Goal: Check status: Check status

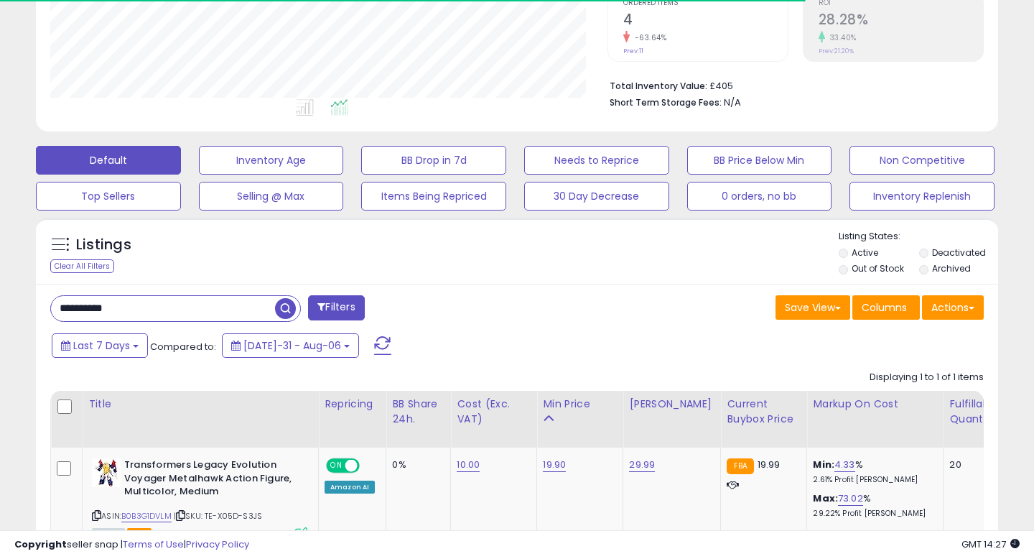
scroll to position [408, 0]
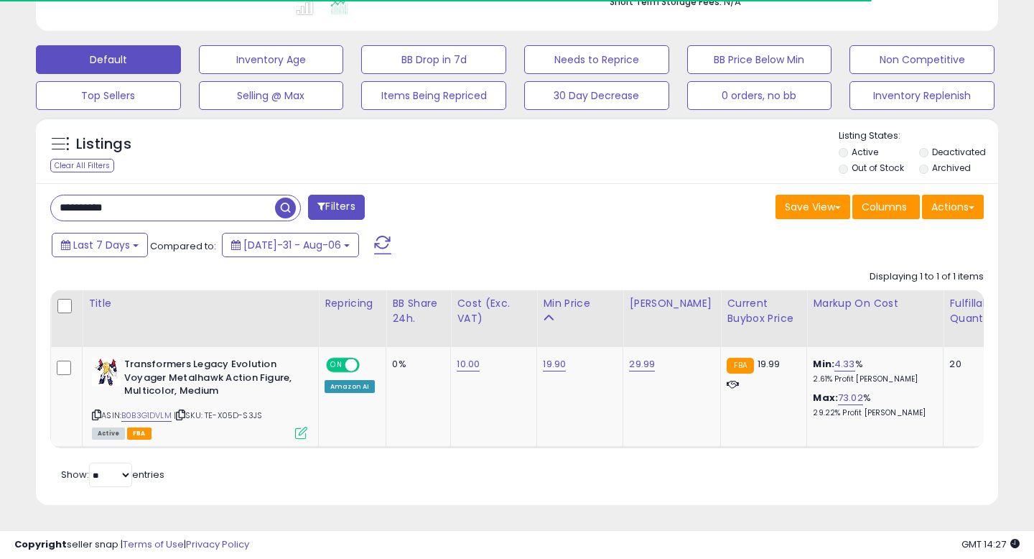
click at [180, 463] on div "Displaying 1 to 1 of 1 items Title Repricing" at bounding box center [166, 475] width 233 height 24
click at [177, 210] on input "**********" at bounding box center [163, 207] width 224 height 25
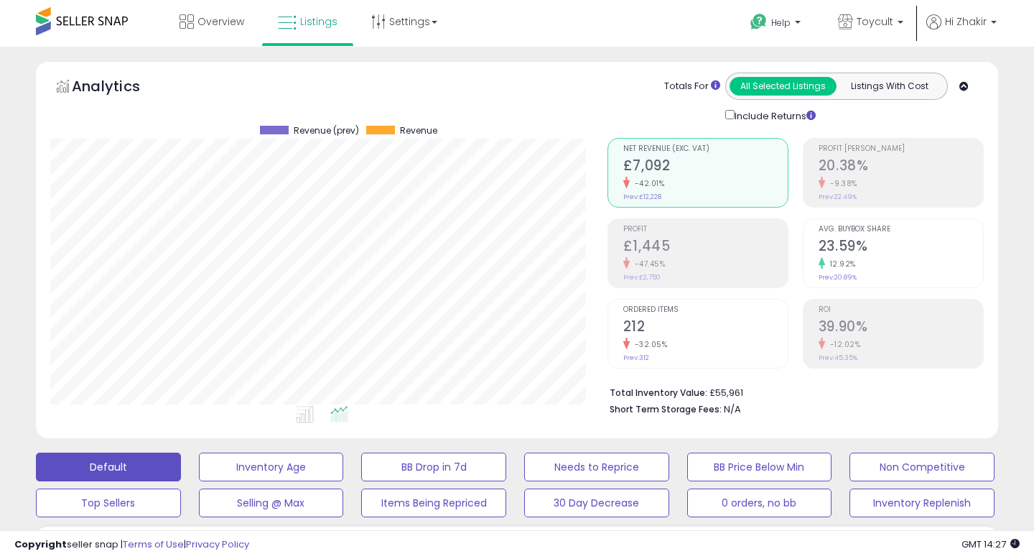
scroll to position [294, 557]
click at [863, 251] on h2 "23.59%" at bounding box center [901, 247] width 164 height 19
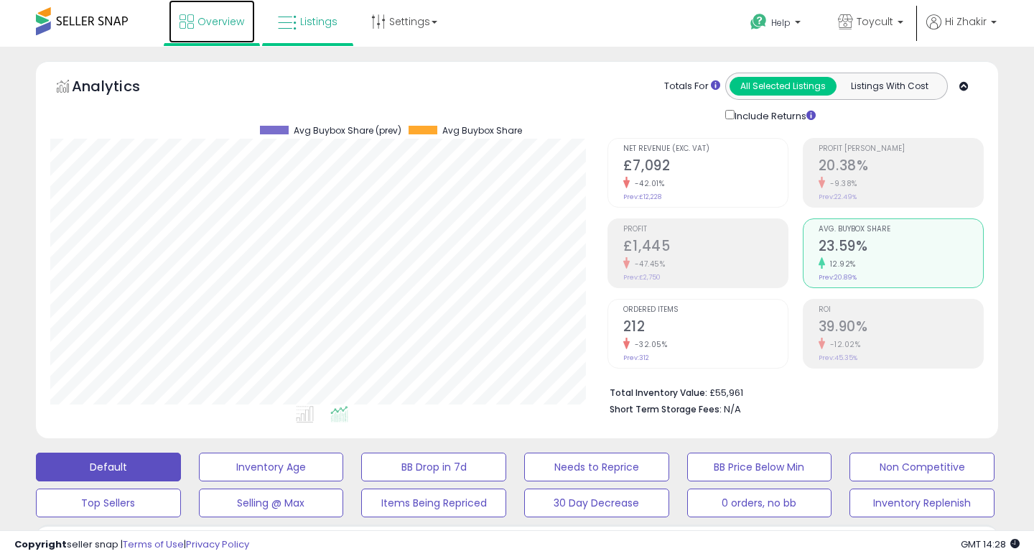
click at [207, 21] on span "Overview" at bounding box center [221, 21] width 47 height 14
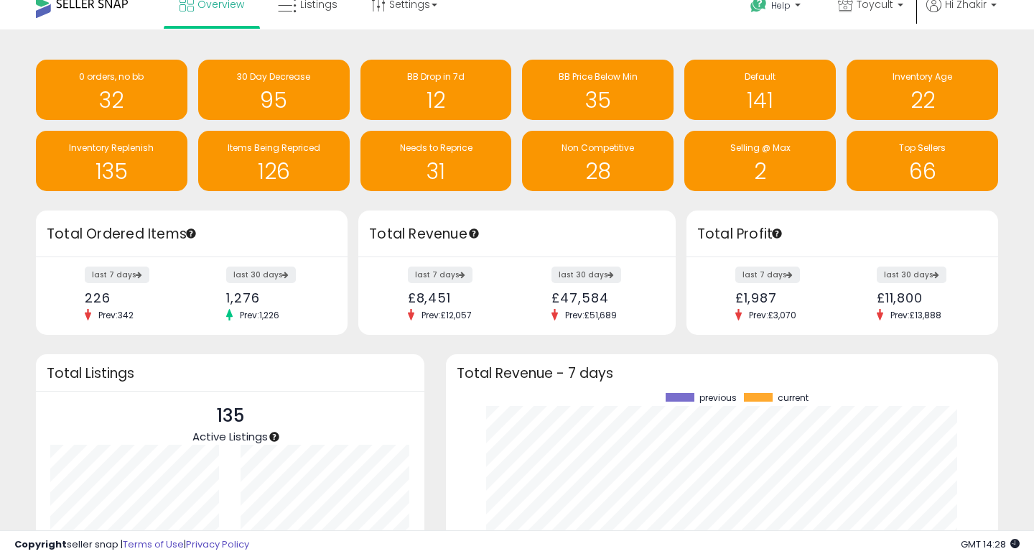
scroll to position [19, 0]
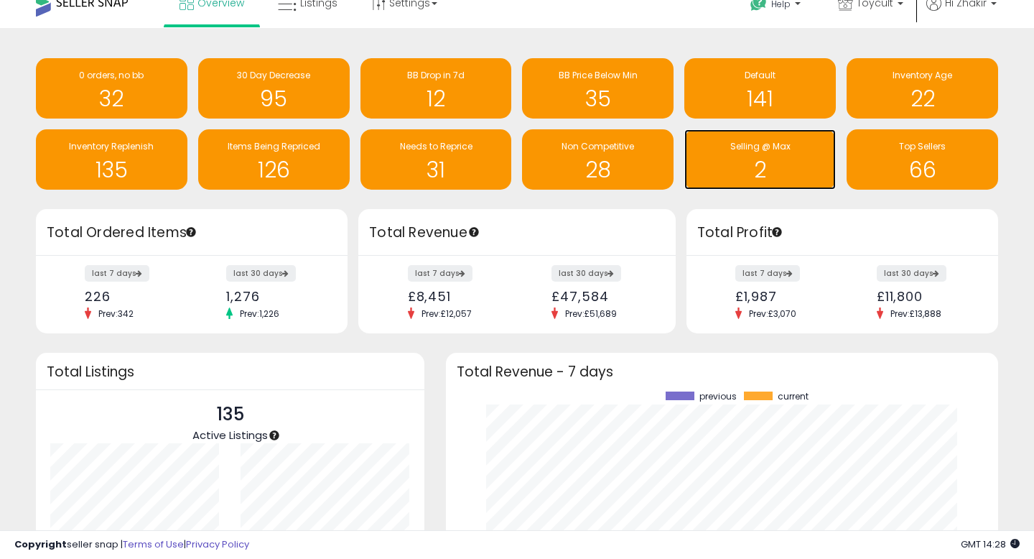
click at [785, 172] on h1 "2" at bounding box center [760, 170] width 137 height 24
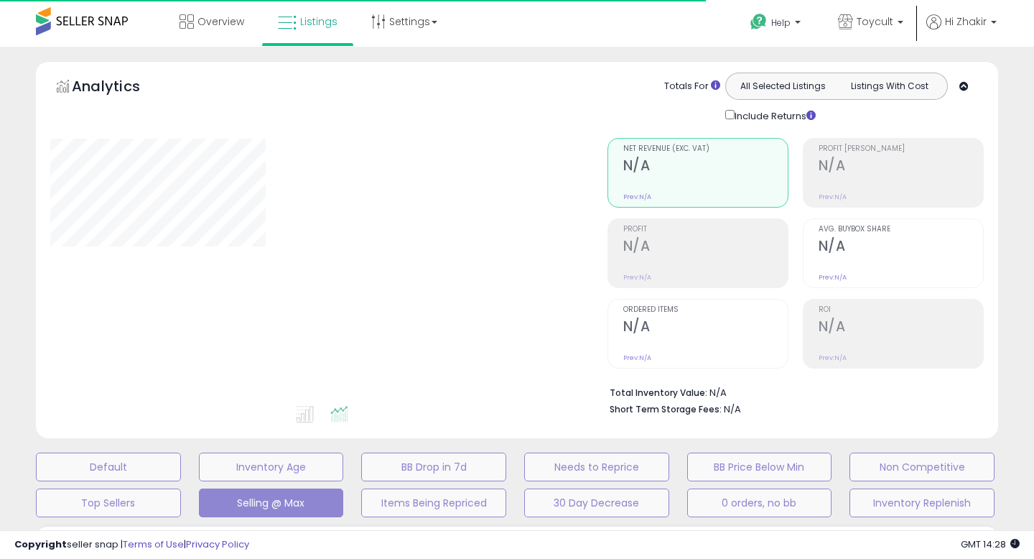
select select "**"
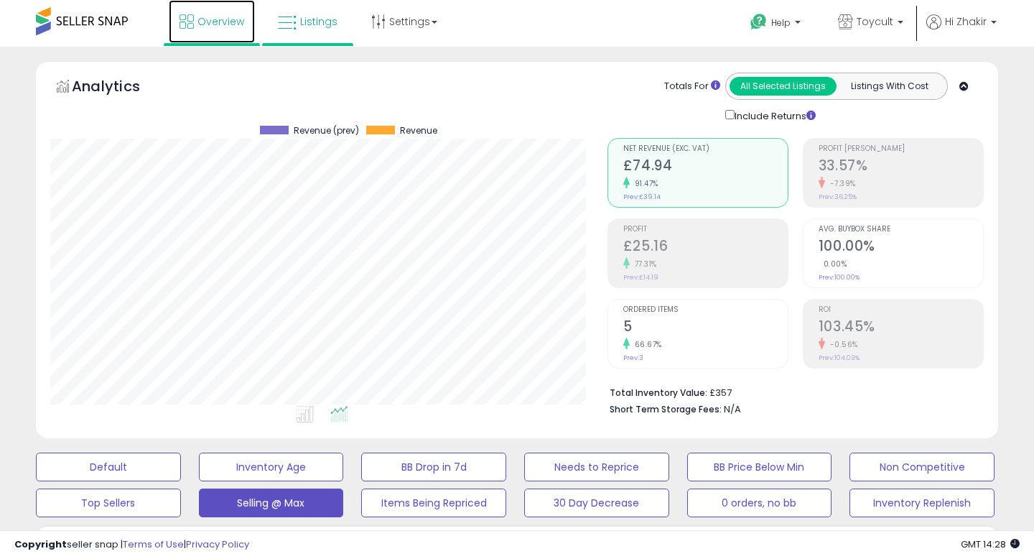
click at [218, 19] on span "Overview" at bounding box center [221, 21] width 47 height 14
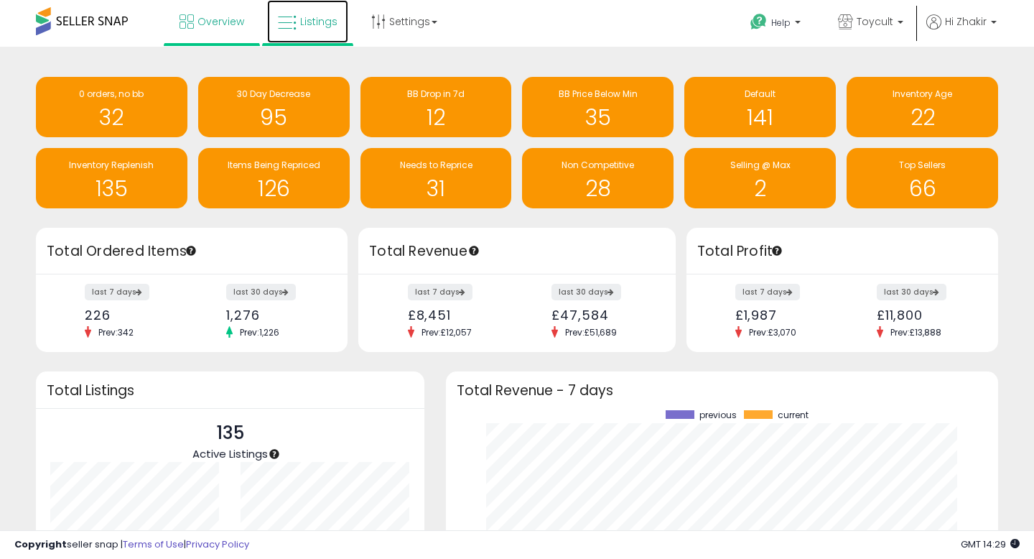
click at [324, 23] on span "Listings" at bounding box center [318, 21] width 37 height 14
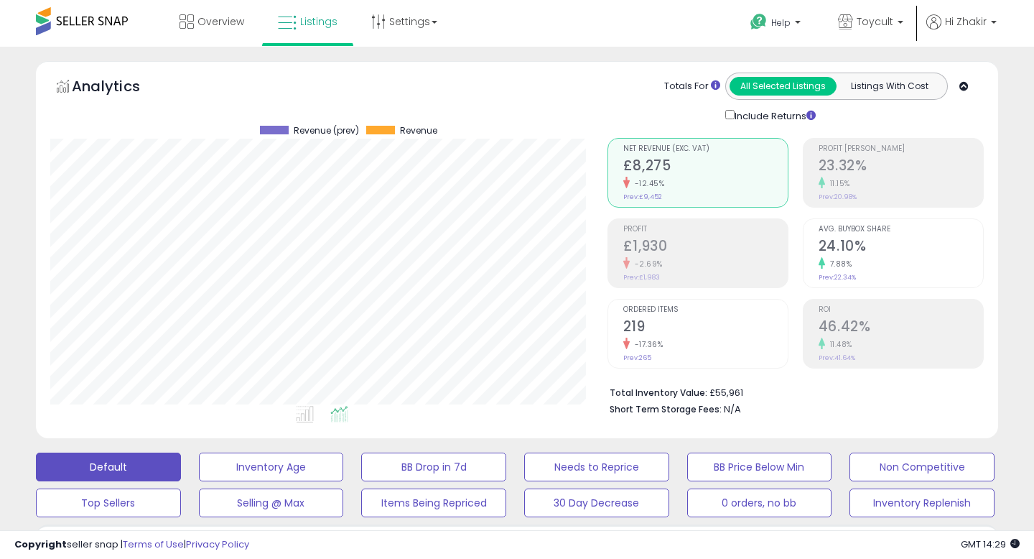
click at [889, 245] on h2 "24.10%" at bounding box center [901, 247] width 164 height 19
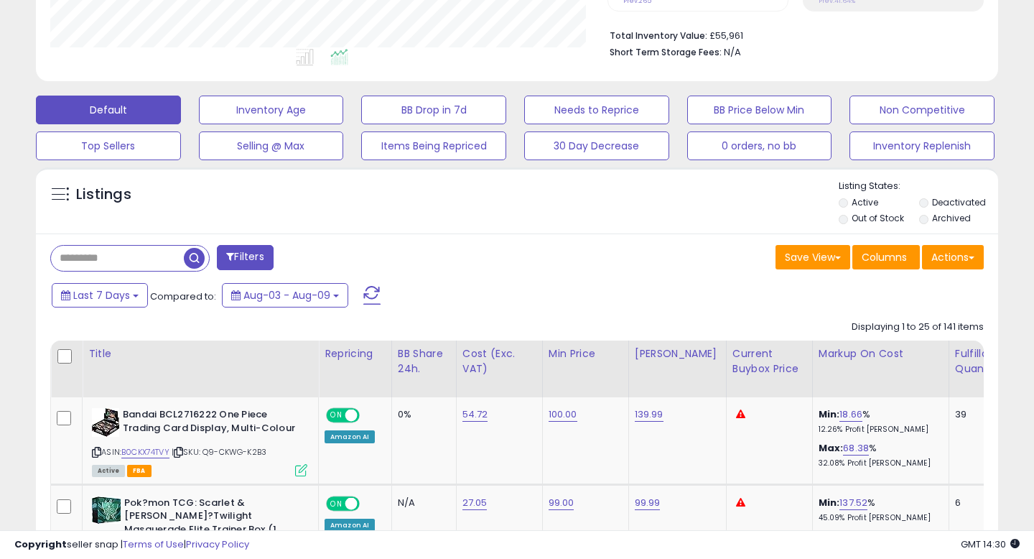
scroll to position [558, 0]
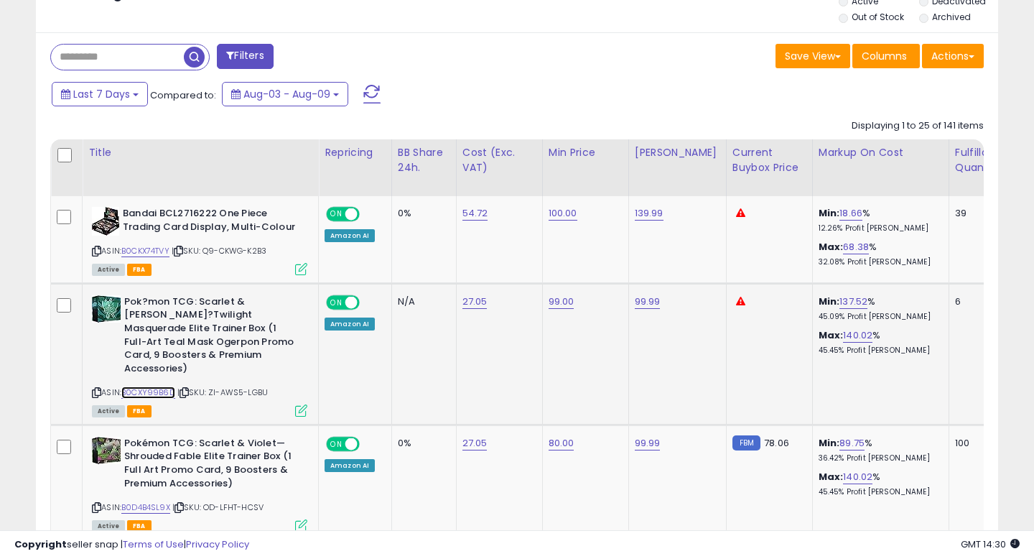
click at [171, 386] on link "B0CXY99B6D" at bounding box center [148, 392] width 54 height 12
